Goal: Task Accomplishment & Management: Complete application form

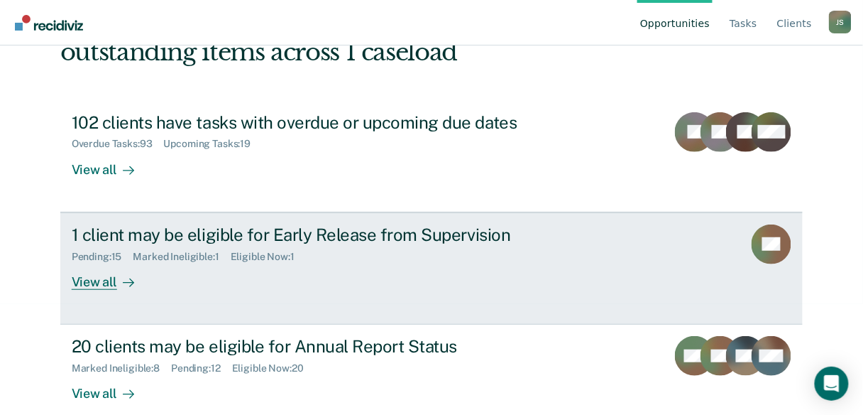
scroll to position [114, 0]
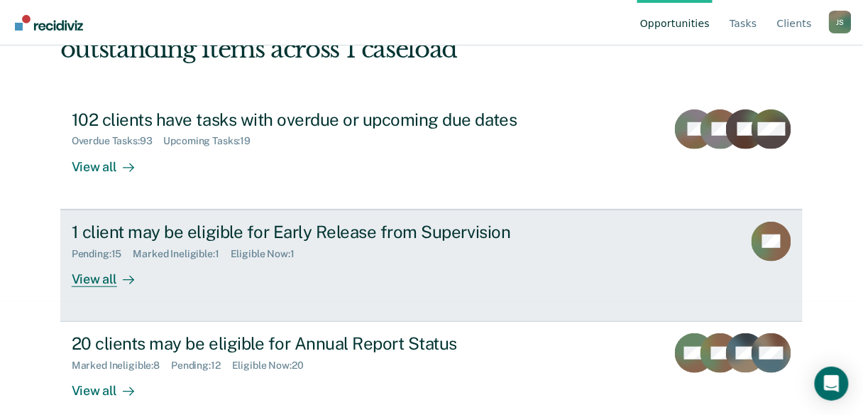
click at [92, 283] on div "View all" at bounding box center [112, 273] width 80 height 28
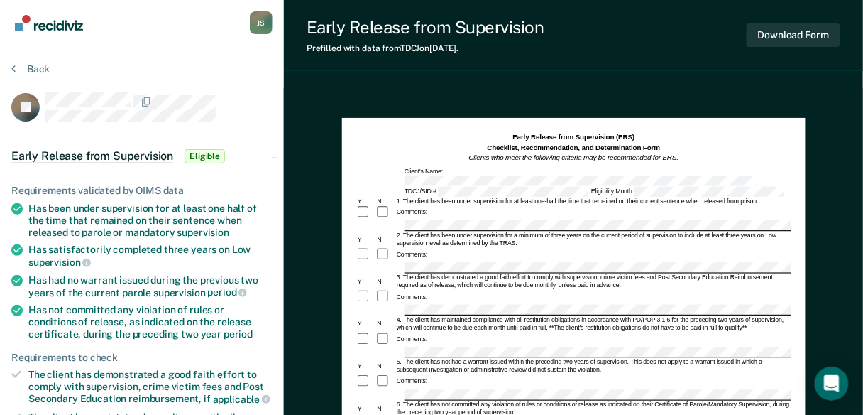
click at [421, 207] on div "Comments:" at bounding box center [573, 212] width 435 height 15
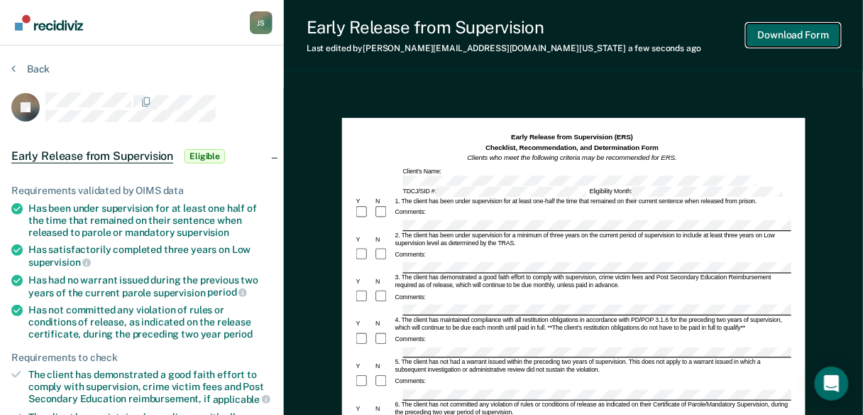
click at [786, 31] on button "Download Form" at bounding box center [794, 34] width 94 height 23
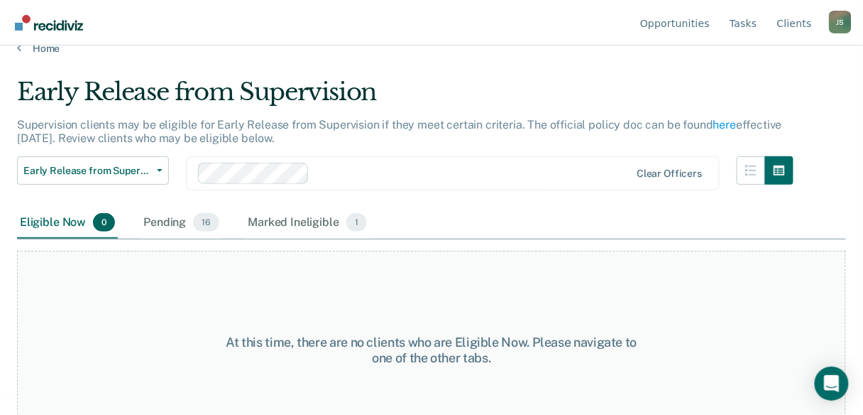
scroll to position [54, 0]
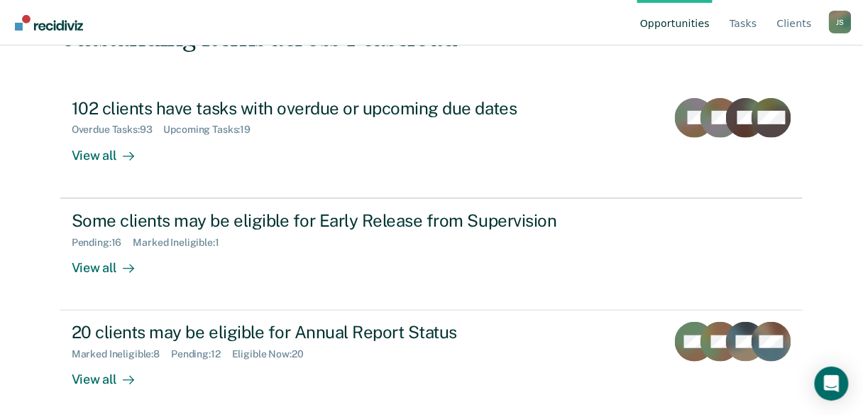
scroll to position [131, 0]
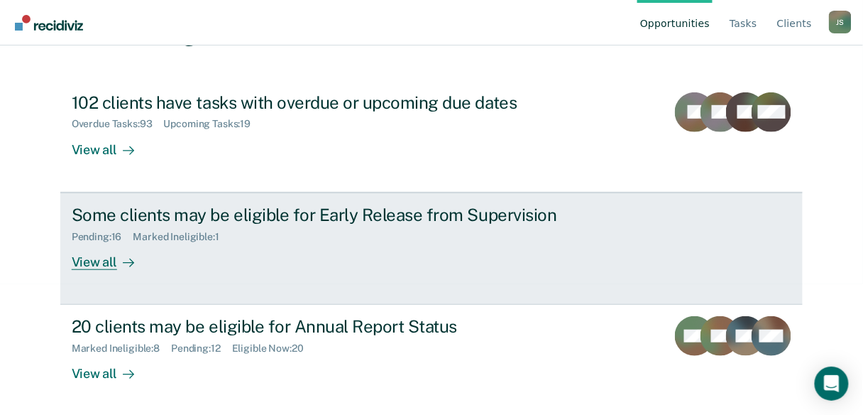
click at [104, 261] on div "View all" at bounding box center [112, 256] width 80 height 28
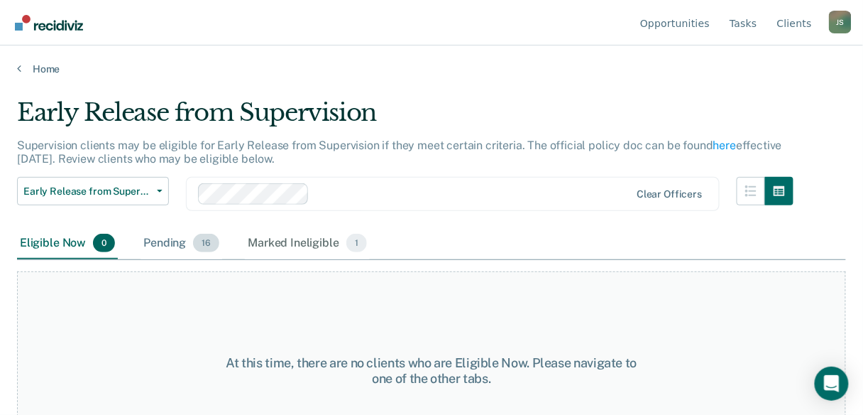
click at [173, 243] on div "Pending 16" at bounding box center [182, 243] width 82 height 31
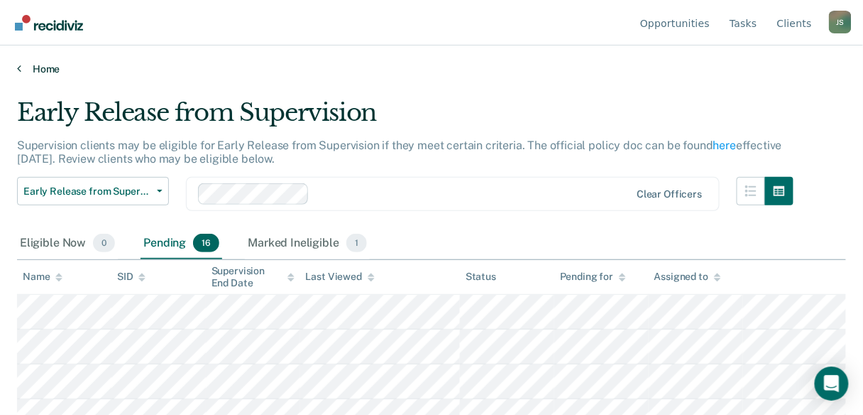
click at [23, 65] on link "Home" at bounding box center [431, 68] width 829 height 13
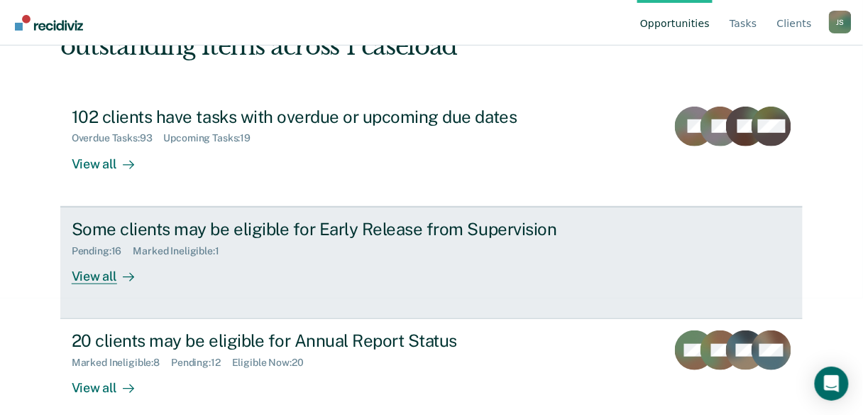
scroll to position [131, 0]
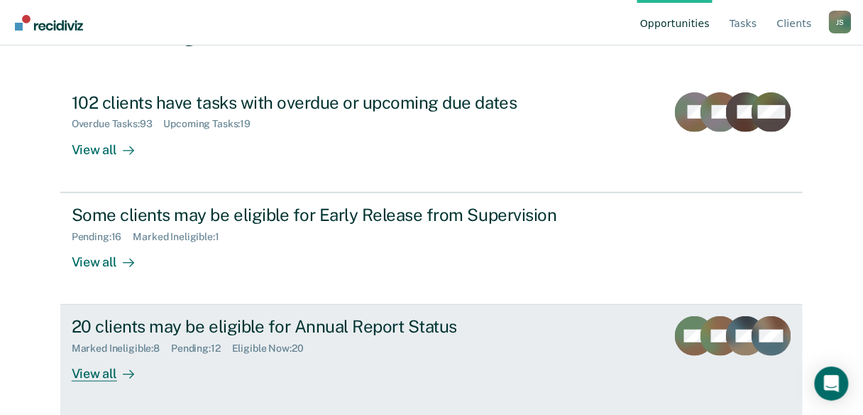
click at [98, 375] on div "View all" at bounding box center [112, 368] width 80 height 28
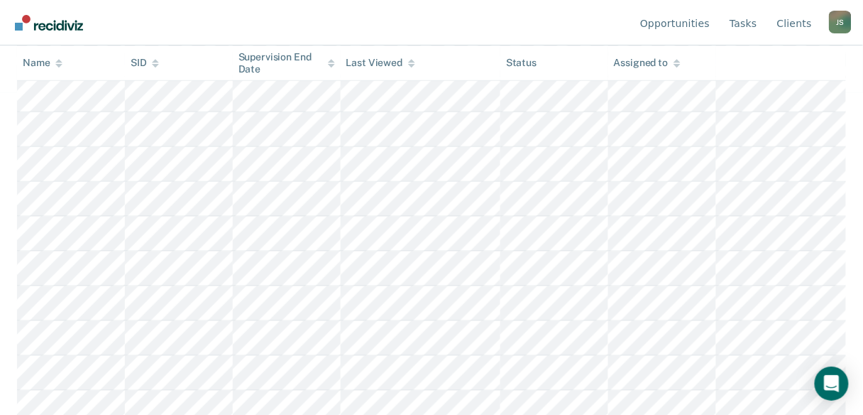
scroll to position [341, 0]
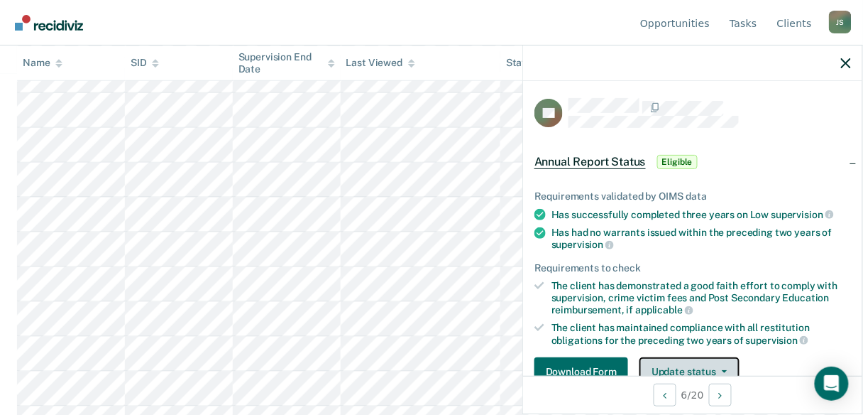
click at [689, 361] on button "Update status" at bounding box center [690, 371] width 100 height 28
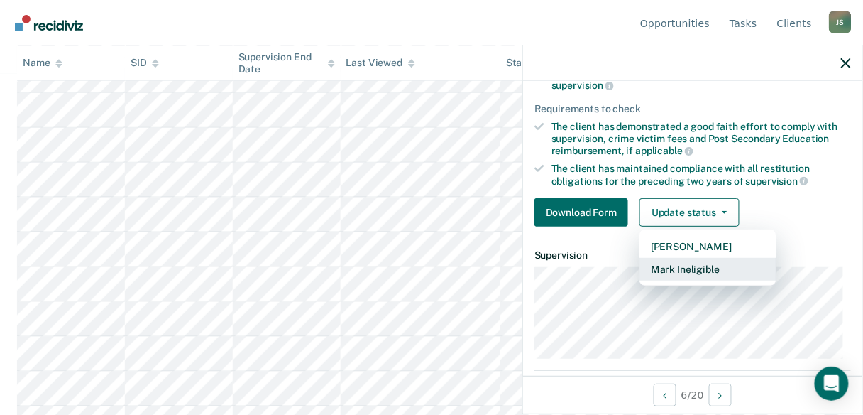
click at [675, 263] on button "Mark Ineligible" at bounding box center [708, 269] width 137 height 23
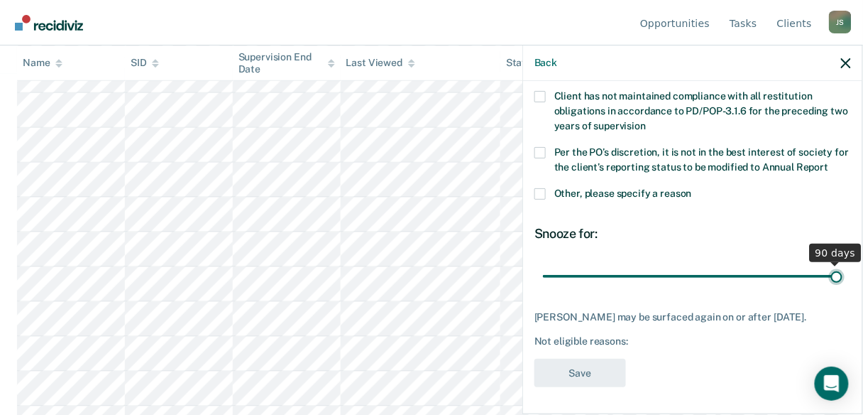
drag, startPoint x: 642, startPoint y: 274, endPoint x: 841, endPoint y: 280, distance: 199.6
type input "90"
click at [841, 280] on input "range" at bounding box center [693, 275] width 300 height 25
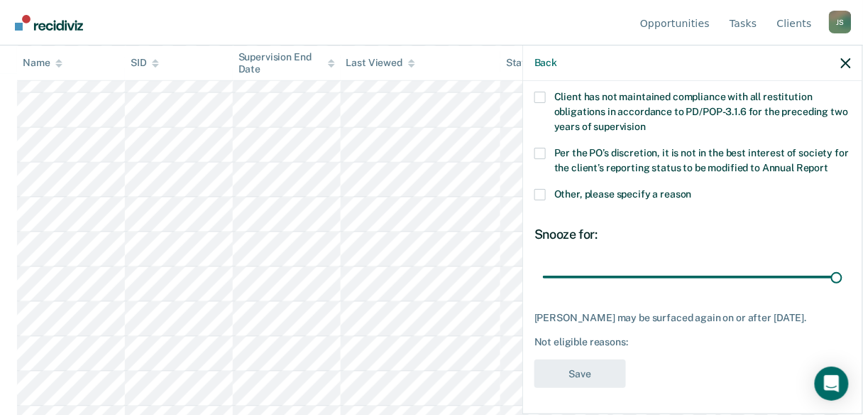
click at [547, 192] on label "Other, please specify a reason" at bounding box center [693, 196] width 317 height 15
click at [692, 189] on input "Other, please specify a reason" at bounding box center [692, 189] width 0 height 0
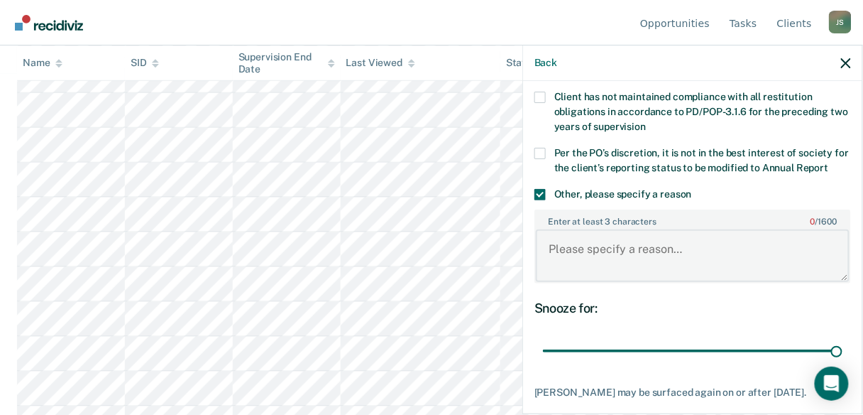
click at [559, 258] on textarea "Enter at least 3 characters 0 / 1600" at bounding box center [693, 255] width 314 height 53
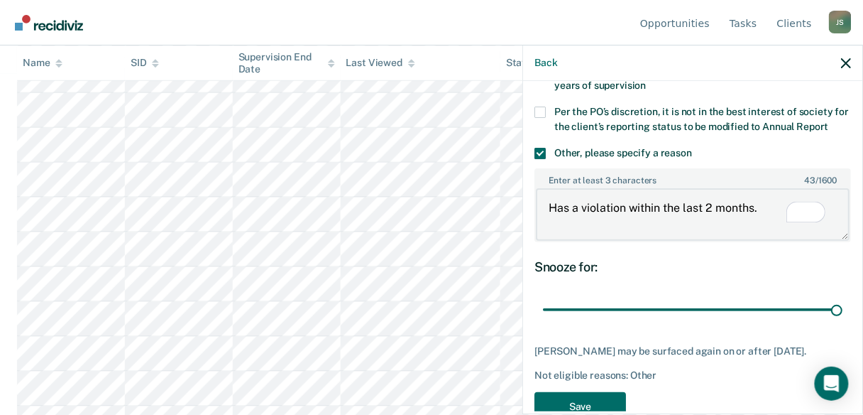
scroll to position [237, 0]
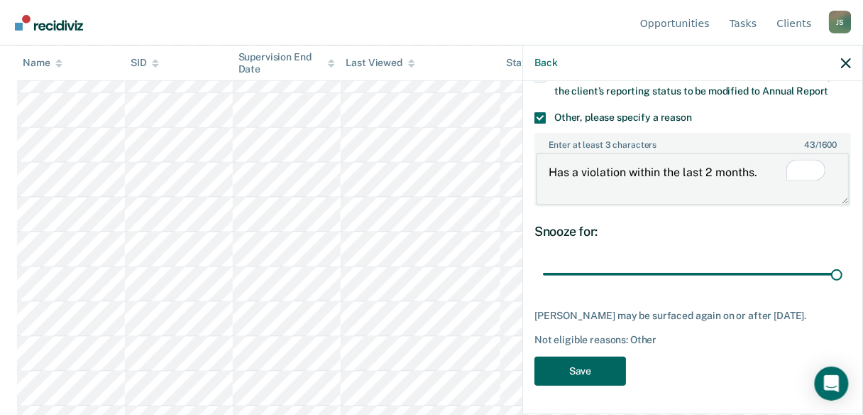
type textarea "Has a violation within the last 2 months."
click at [547, 364] on button "Save" at bounding box center [581, 370] width 92 height 29
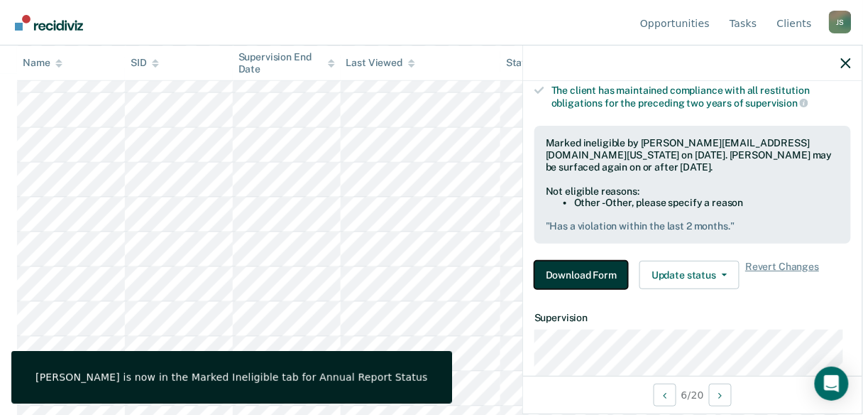
click at [584, 285] on button "Download Form" at bounding box center [582, 275] width 94 height 28
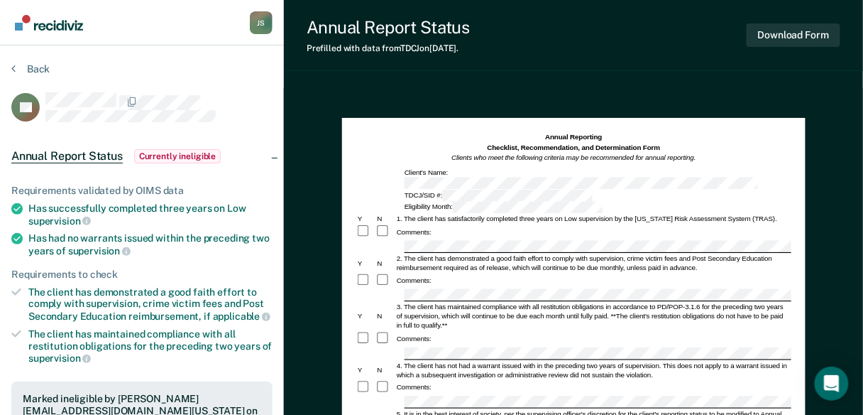
click at [184, 157] on span "Currently ineligible" at bounding box center [177, 156] width 87 height 14
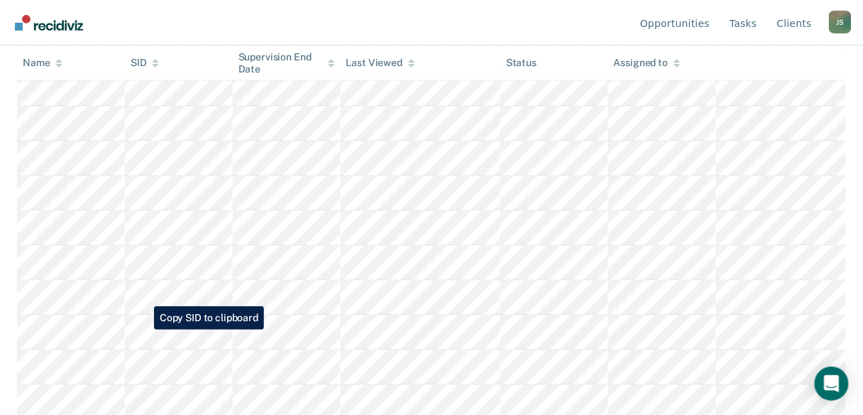
scroll to position [540, 0]
click at [332, 66] on icon at bounding box center [331, 66] width 7 height 4
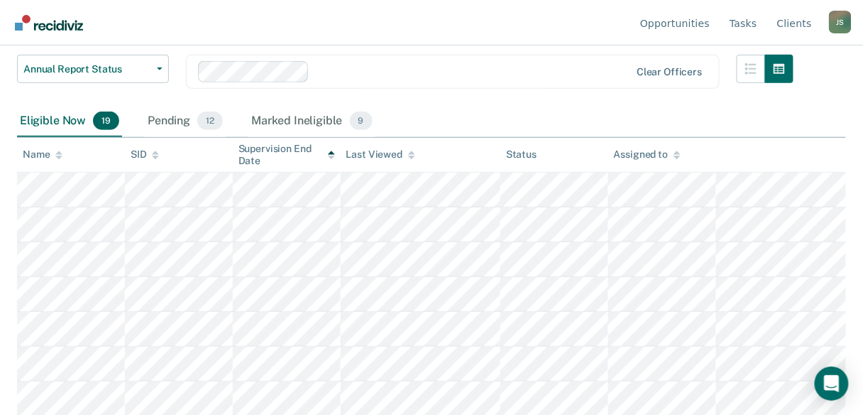
click at [328, 151] on icon at bounding box center [331, 155] width 7 height 9
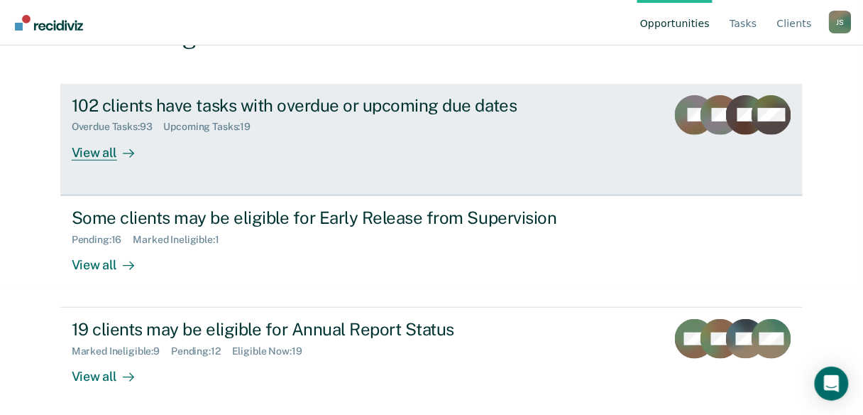
scroll to position [131, 0]
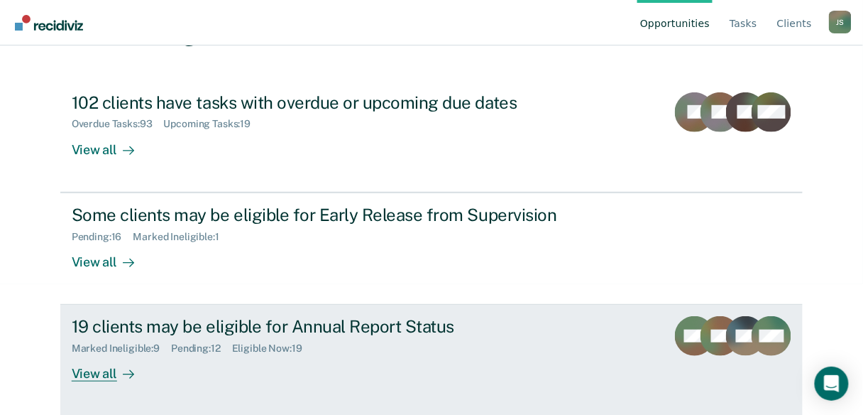
click at [92, 378] on div "View all" at bounding box center [112, 368] width 80 height 28
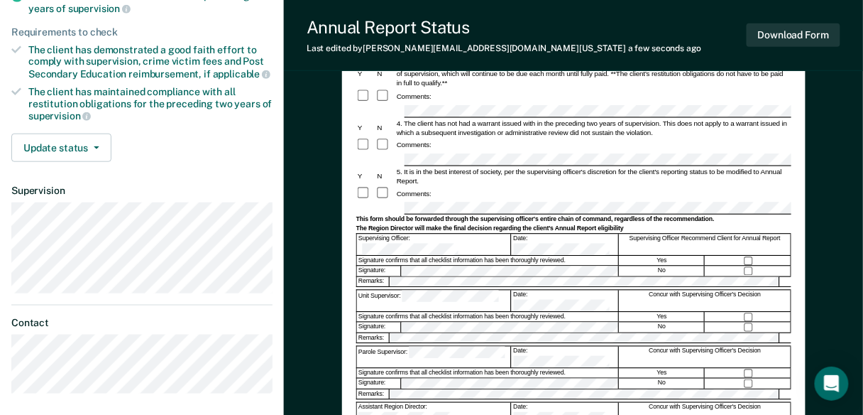
scroll to position [341, 0]
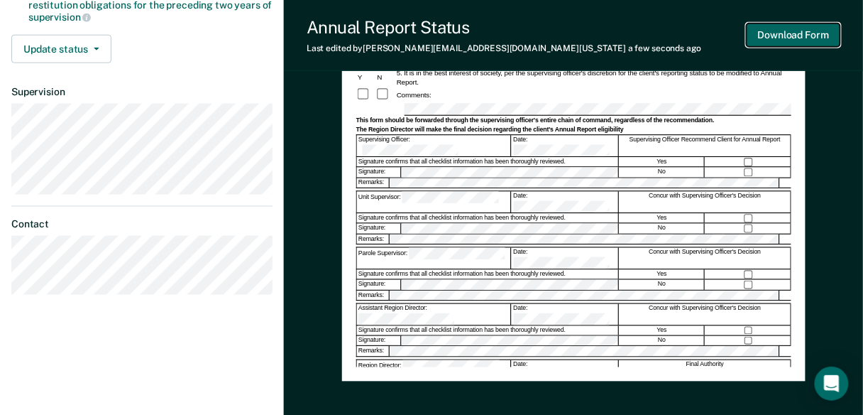
click at [792, 41] on button "Download Form" at bounding box center [794, 34] width 94 height 23
